Goal: Task Accomplishment & Management: Use online tool/utility

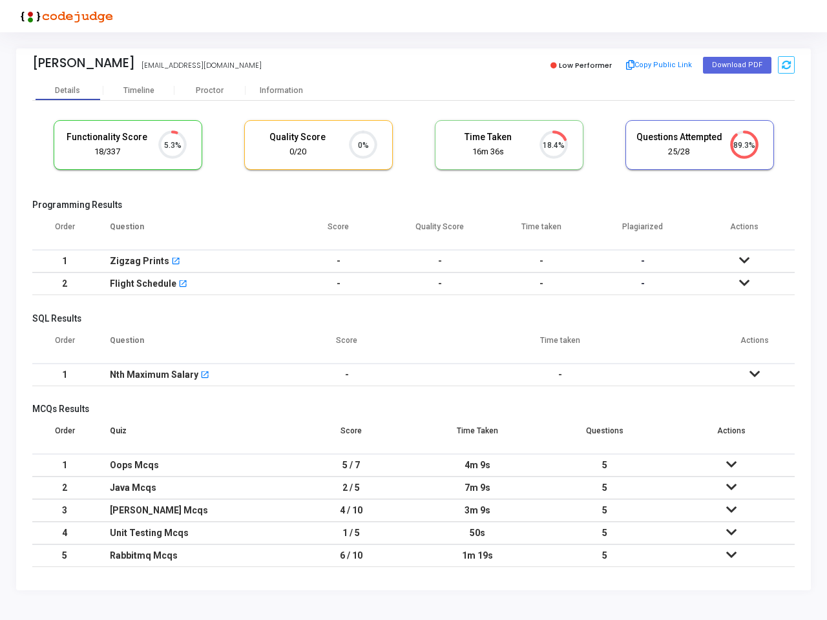
scroll to position [27, 33]
click at [658, 65] on button "Copy Public Link" at bounding box center [659, 65] width 74 height 19
click at [736, 65] on button "Download PDF" at bounding box center [737, 65] width 68 height 17
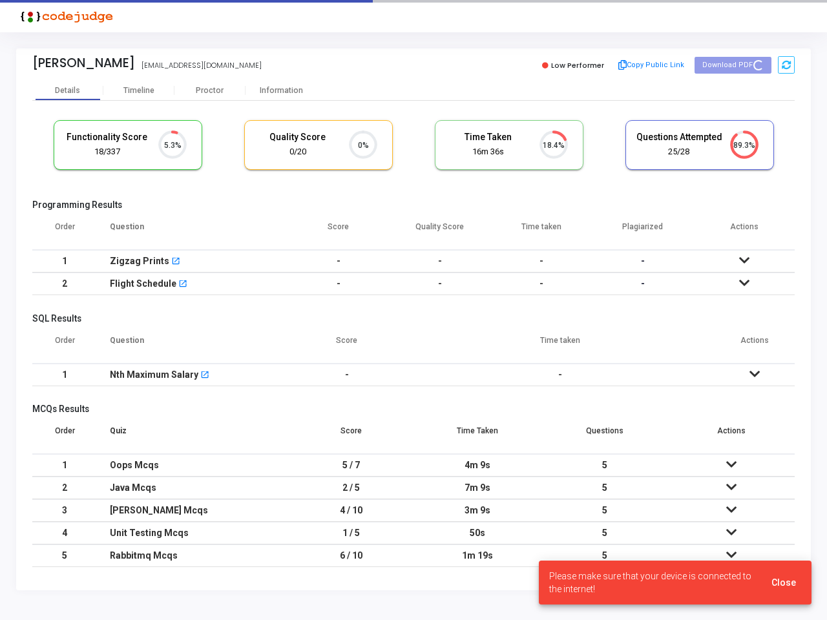
click at [785, 65] on icon at bounding box center [786, 65] width 9 height 9
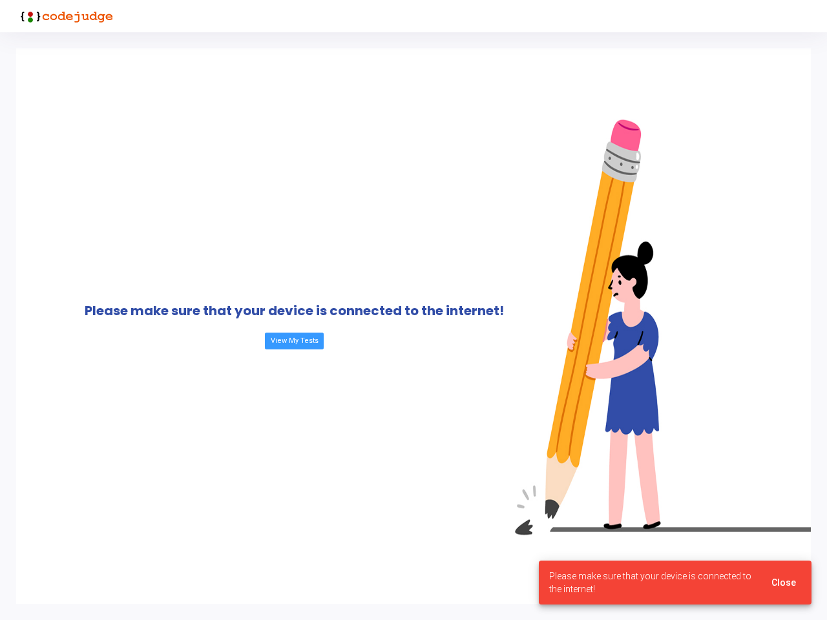
click at [139, 90] on div "Please make sure that your device is connected to the internet! View My Tests" at bounding box center [294, 325] width 556 height 555
click at [210, 90] on div "Please make sure that your device is connected to the internet! View My Tests" at bounding box center [294, 325] width 556 height 555
click at [281, 90] on div "Please make sure that your device is connected to the internet! View My Tests" at bounding box center [294, 325] width 556 height 555
click at [172, 145] on div "Please make sure that your device is connected to the internet! View My Tests" at bounding box center [294, 325] width 556 height 555
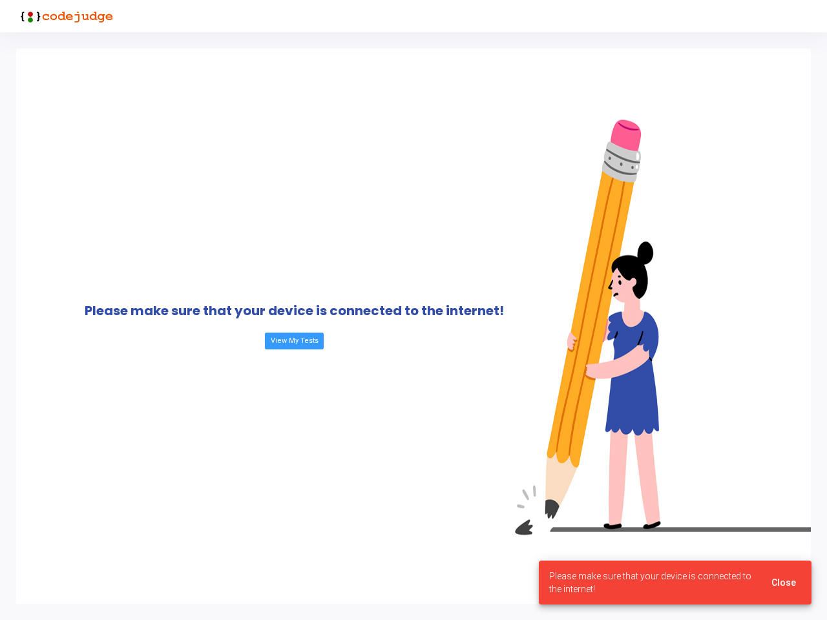
click at [363, 145] on div "Please make sure that your device is connected to the internet! View My Tests" at bounding box center [294, 325] width 556 height 555
